Goal: Information Seeking & Learning: Check status

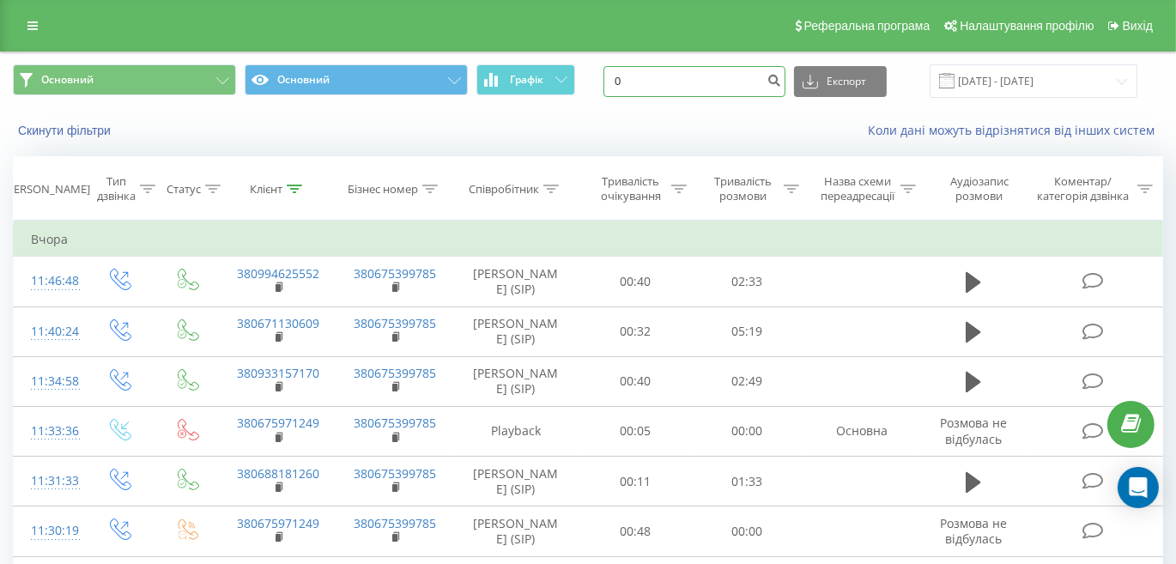
drag, startPoint x: 718, startPoint y: 71, endPoint x: 609, endPoint y: 80, distance: 109.3
click at [609, 80] on div "Основний Основний Графік 0 Експорт .csv .xls .xlsx [DATE] - [DATE]" at bounding box center [588, 80] width 1150 height 33
paste input "677158812"
type input "0677158812"
click at [781, 83] on icon "submit" at bounding box center [773, 78] width 15 height 10
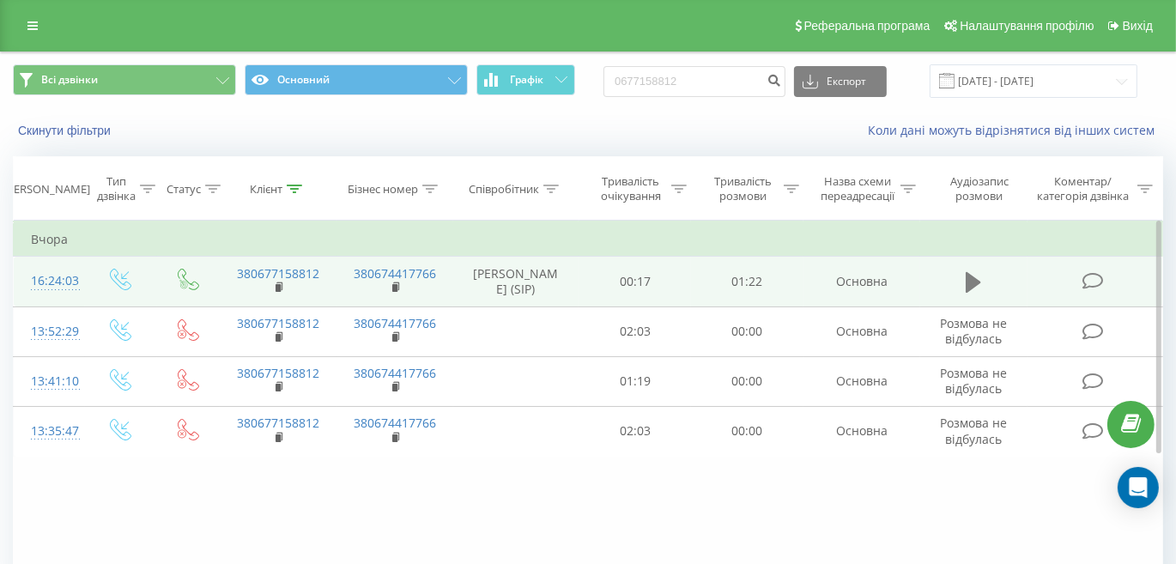
click at [981, 277] on icon at bounding box center [973, 282] width 15 height 24
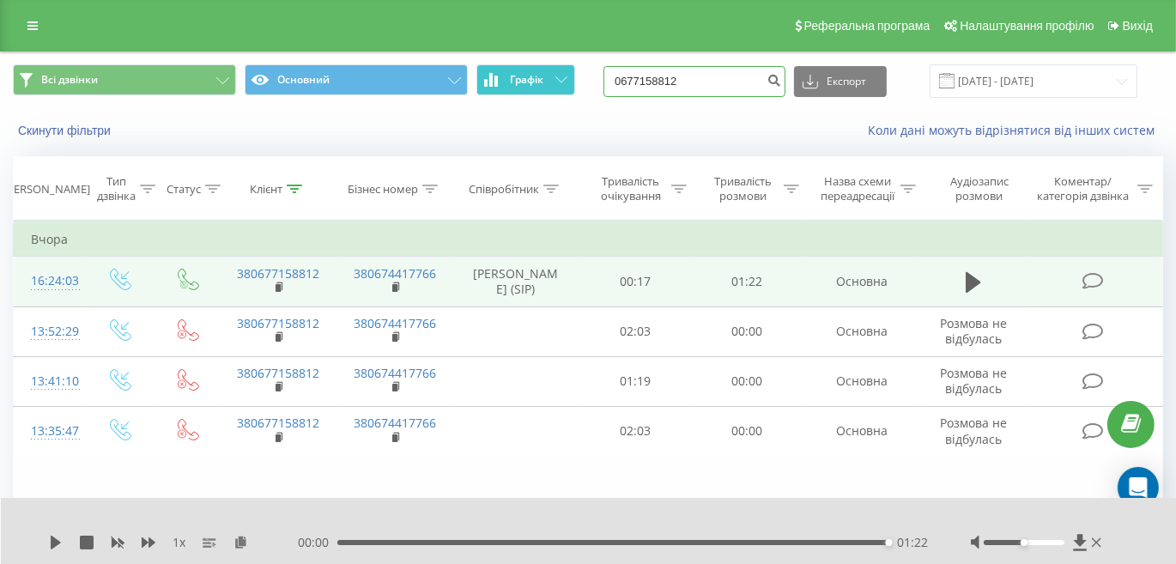
drag, startPoint x: 698, startPoint y: 89, endPoint x: 554, endPoint y: 77, distance: 144.7
click at [554, 77] on div "Всі дзвінки Основний Графік 0677158812 Експорт .csv .xls .xlsx 19.05.2025 - 19.…" at bounding box center [588, 80] width 1150 height 33
type input "0972337872"
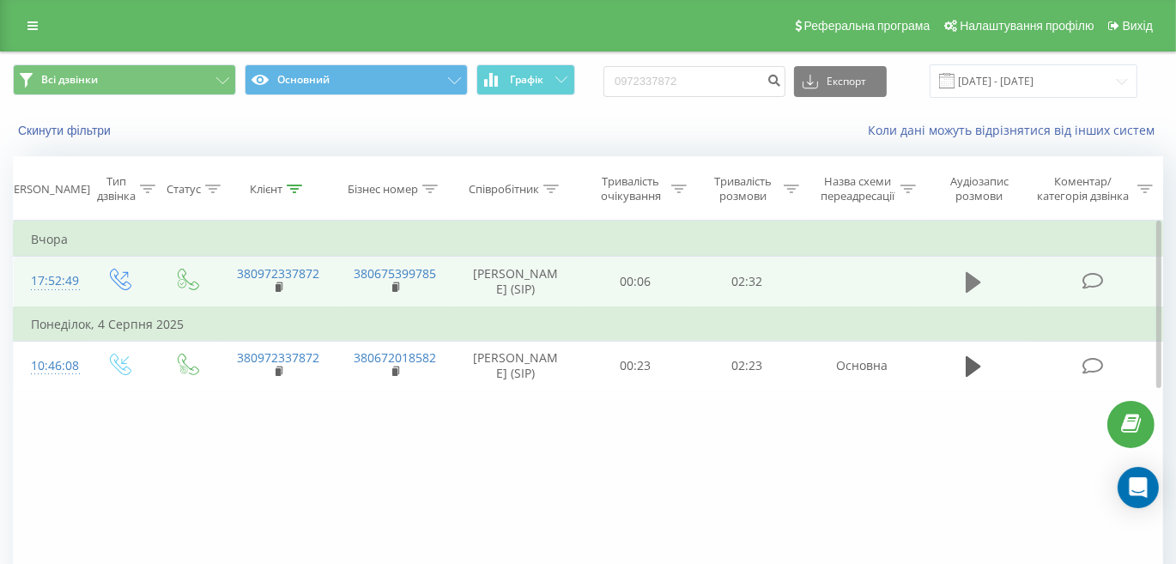
click at [972, 282] on icon at bounding box center [973, 282] width 15 height 21
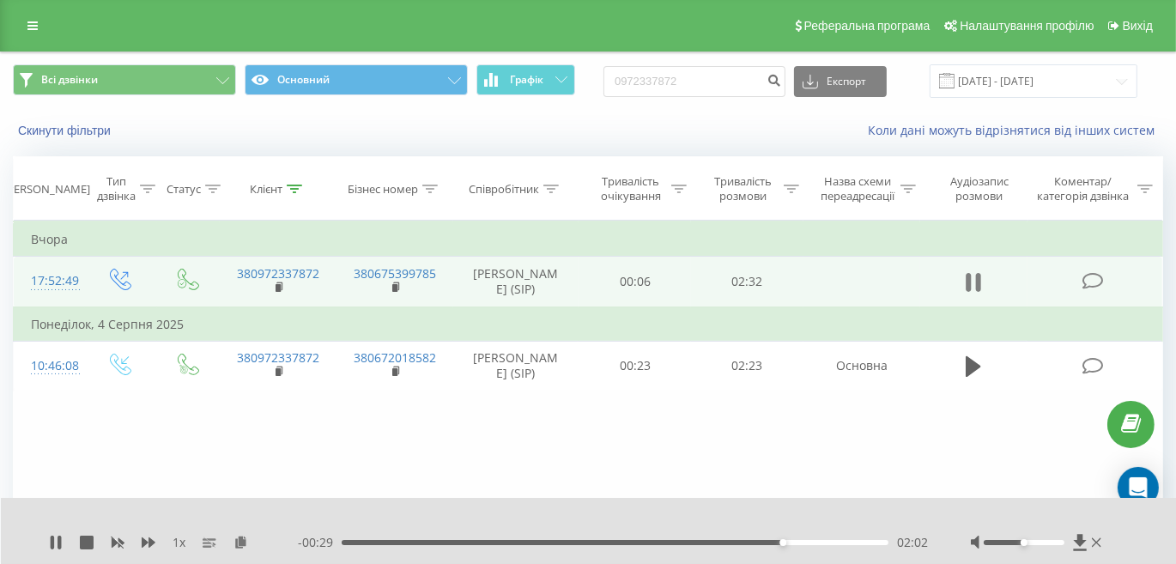
click at [969, 287] on icon at bounding box center [968, 282] width 5 height 19
click at [977, 282] on icon at bounding box center [973, 282] width 15 height 21
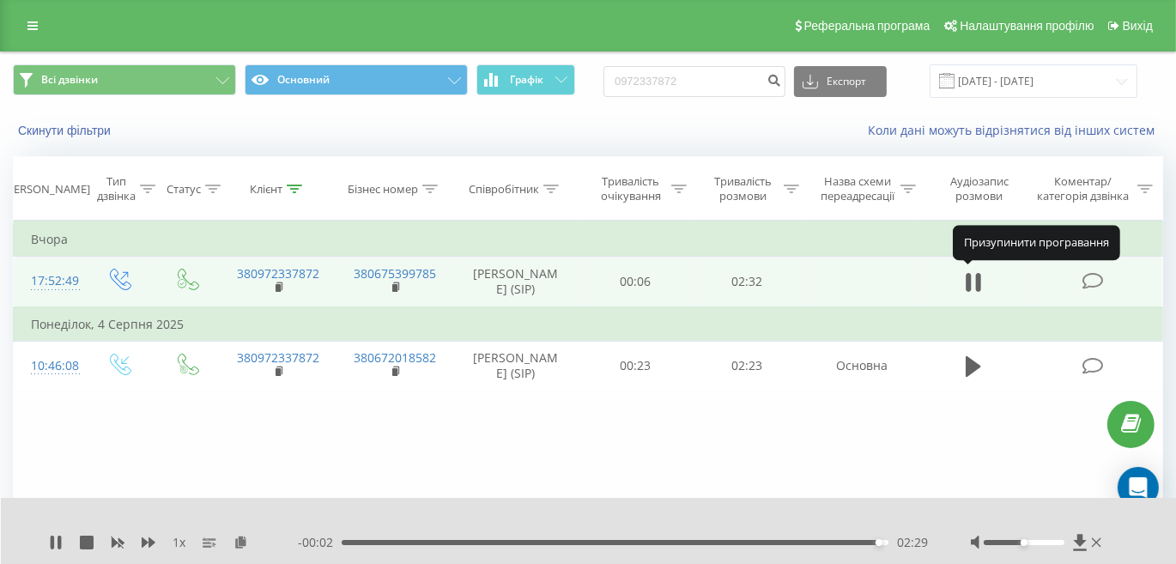
click at [977, 282] on icon at bounding box center [978, 282] width 5 height 19
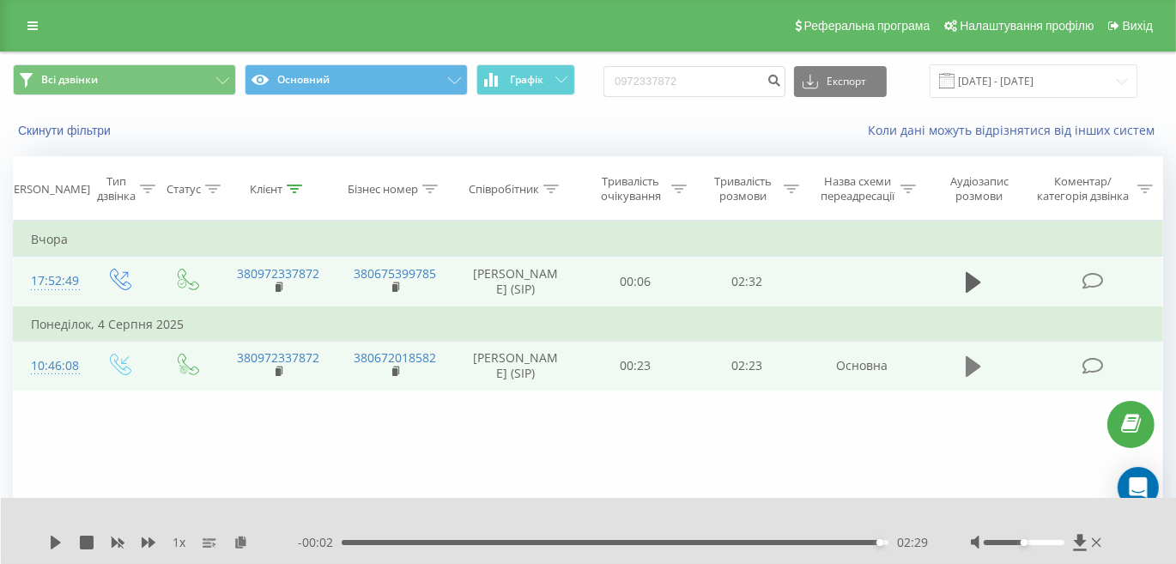
click at [975, 360] on icon at bounding box center [973, 366] width 15 height 21
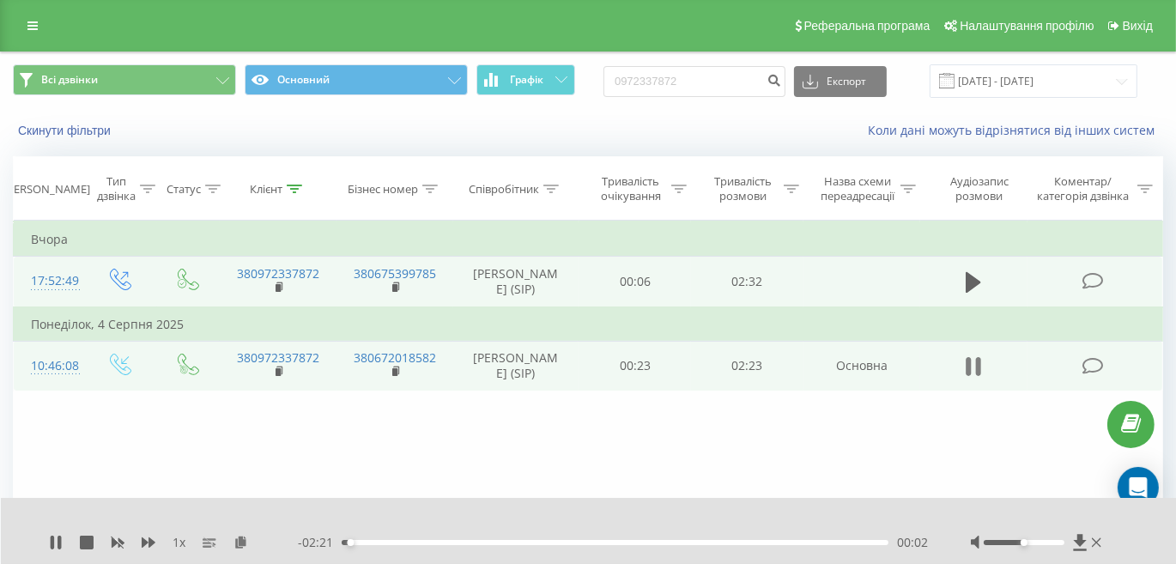
click at [975, 355] on icon at bounding box center [973, 366] width 15 height 24
